Goal: Go to known website: Access a specific website the user already knows

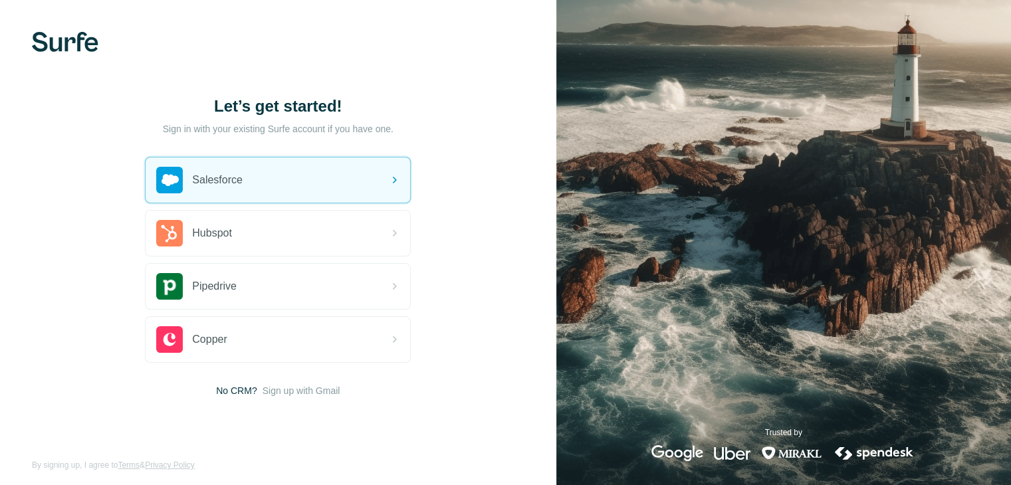
click at [324, 172] on div "Salesforce" at bounding box center [278, 180] width 265 height 45
